Goal: Task Accomplishment & Management: Manage account settings

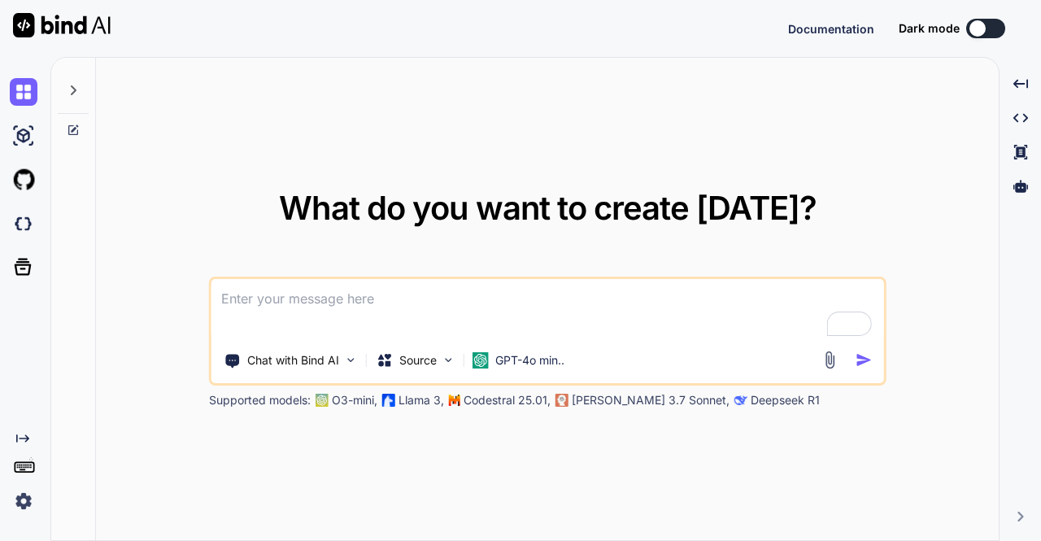
click at [24, 496] on img at bounding box center [24, 501] width 28 height 28
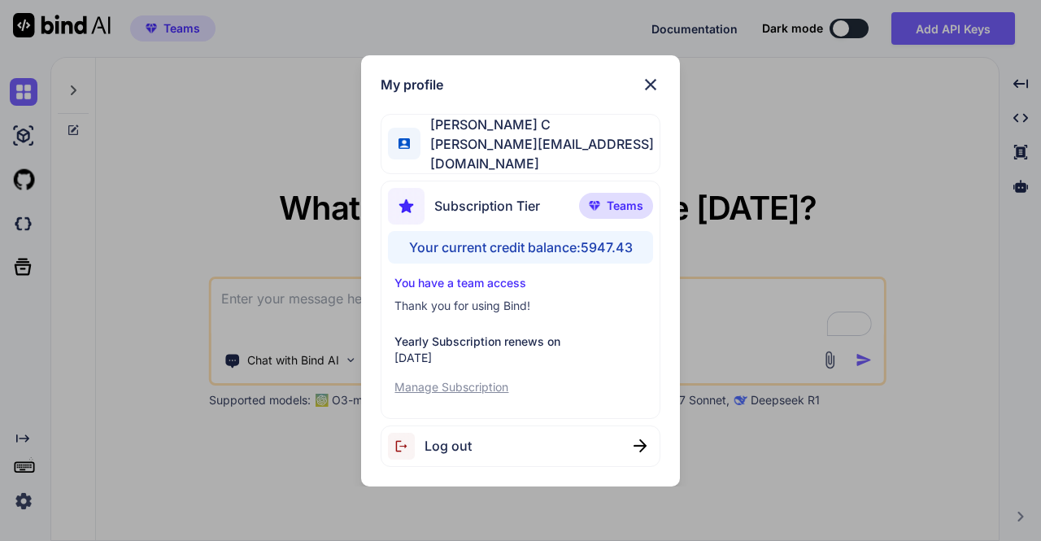
click at [487, 446] on div "Log out" at bounding box center [520, 446] width 279 height 41
type textarea "x"
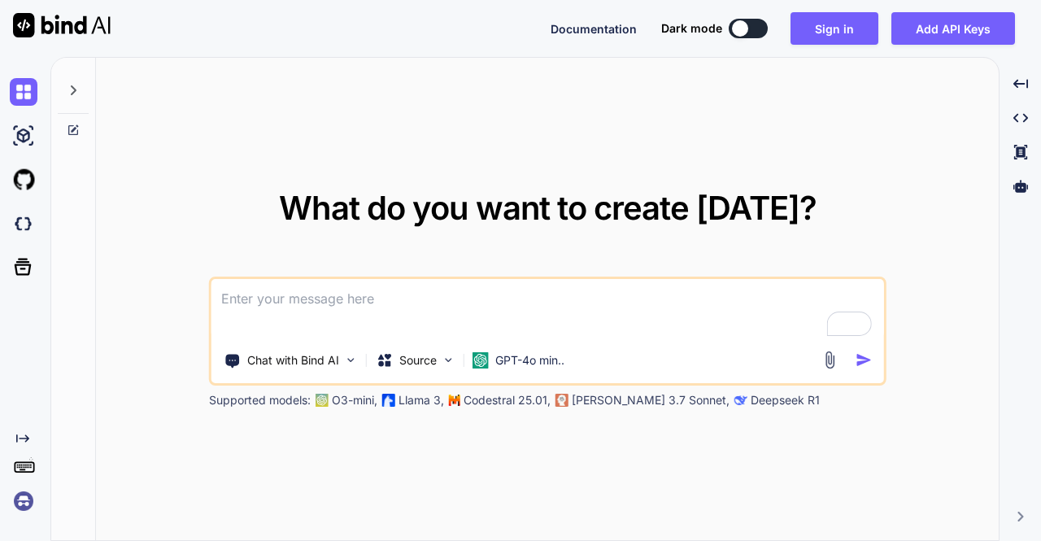
click at [21, 500] on img at bounding box center [24, 501] width 28 height 28
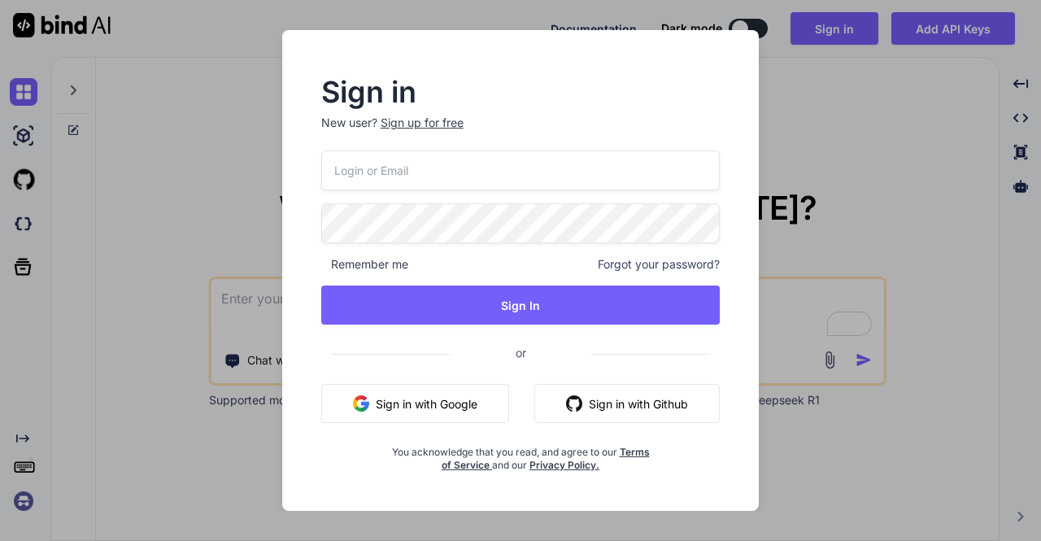
type input "[EMAIL_ADDRESS][DOMAIN_NAME]"
drag, startPoint x: 485, startPoint y: 173, endPoint x: 235, endPoint y: 177, distance: 249.8
click at [235, 177] on div "Sign in New user? Sign up for free [EMAIL_ADDRESS][DOMAIN_NAME] Remember me For…" at bounding box center [520, 270] width 1041 height 541
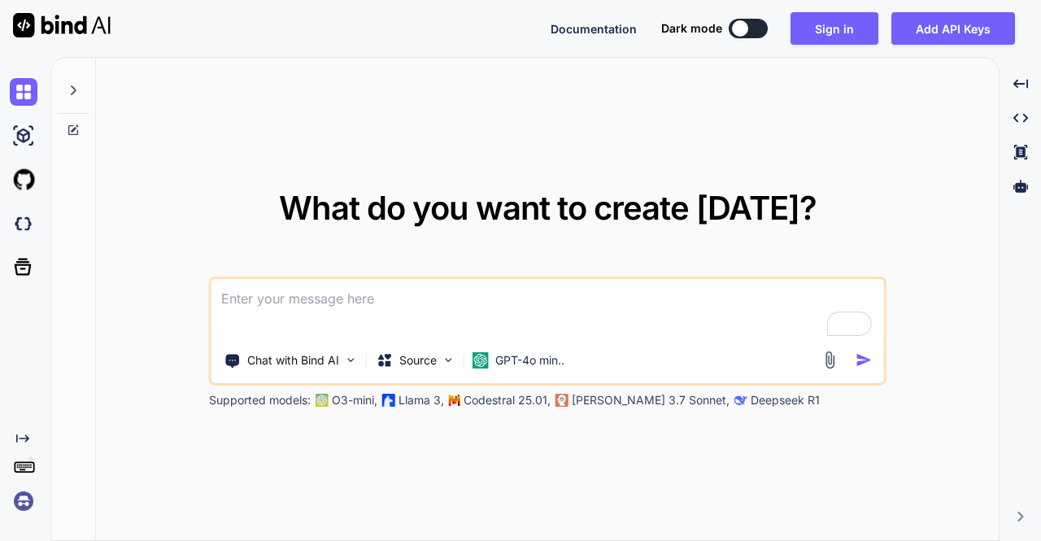
click at [24, 505] on img at bounding box center [24, 501] width 28 height 28
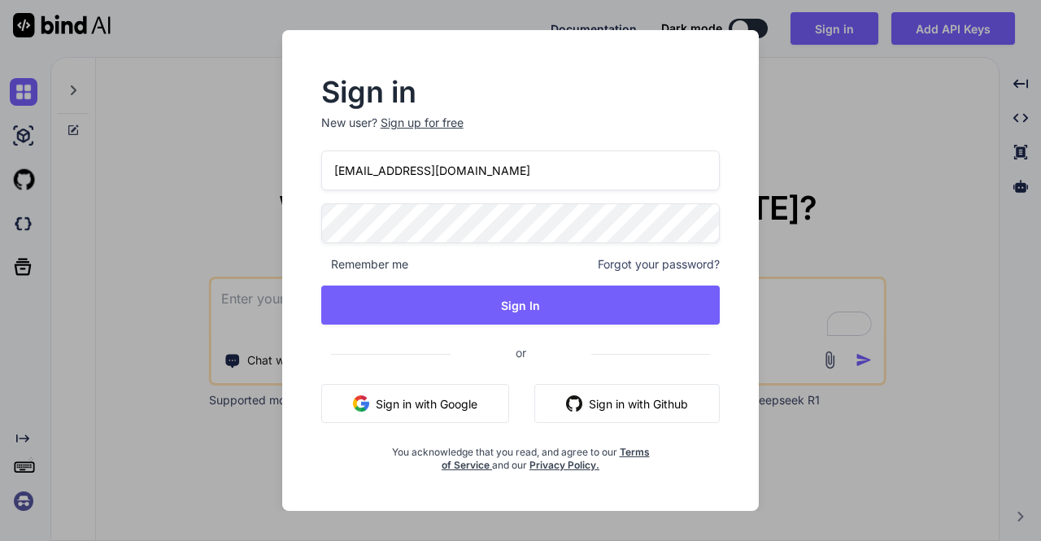
drag, startPoint x: 472, startPoint y: 162, endPoint x: 293, endPoint y: 172, distance: 179.3
click at [293, 172] on div "Sign in New user? Sign up for free [EMAIL_ADDRESS][DOMAIN_NAME] Remember me For…" at bounding box center [521, 270] width 478 height 481
type input "[EMAIL_ADDRESS][DOMAIN_NAME]"
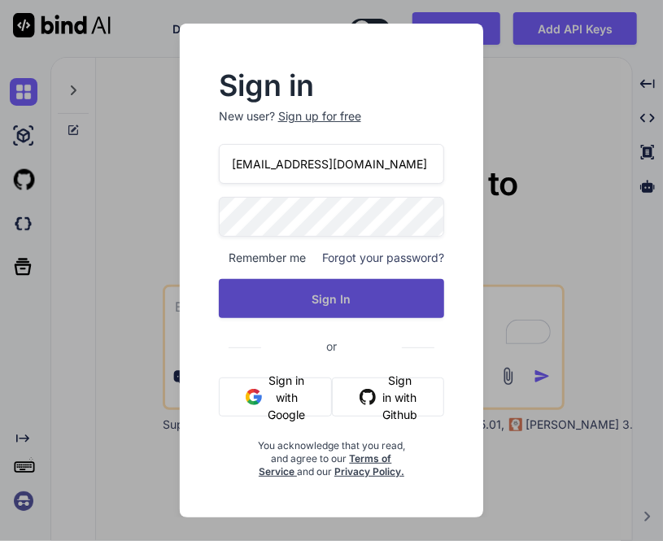
click at [362, 297] on button "Sign In" at bounding box center [332, 298] width 226 height 39
click at [348, 291] on button "Sign In" at bounding box center [332, 298] width 226 height 39
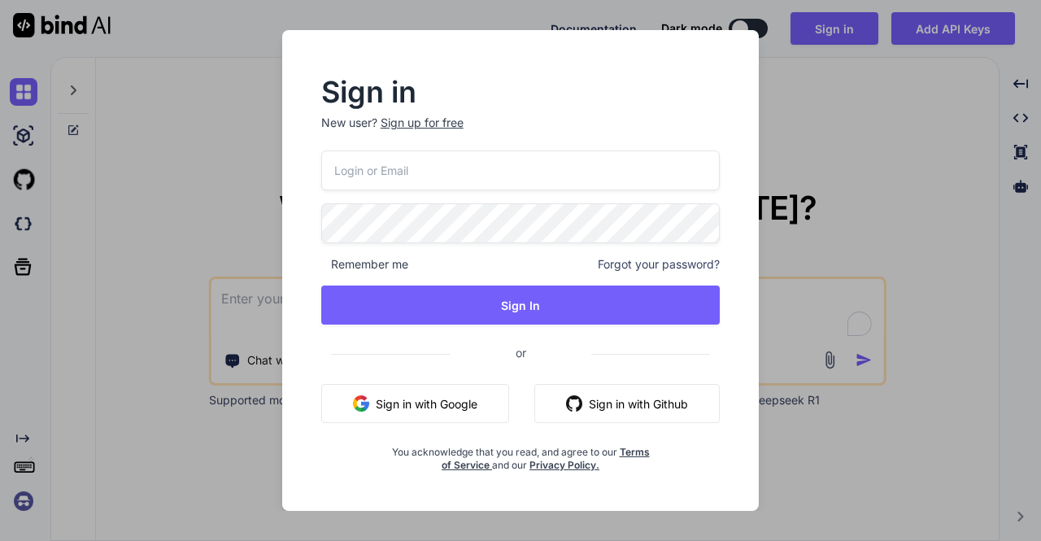
type textarea "x"
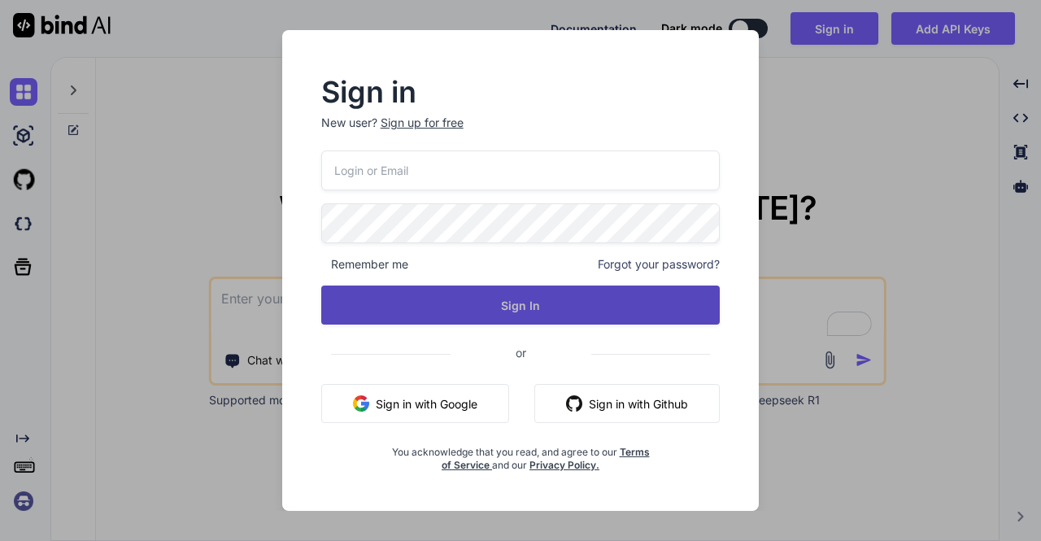
type input "[EMAIL_ADDRESS][DOMAIN_NAME]"
click at [522, 308] on button "Sign In" at bounding box center [520, 305] width 399 height 39
